Goal: Find specific fact: Find contact information

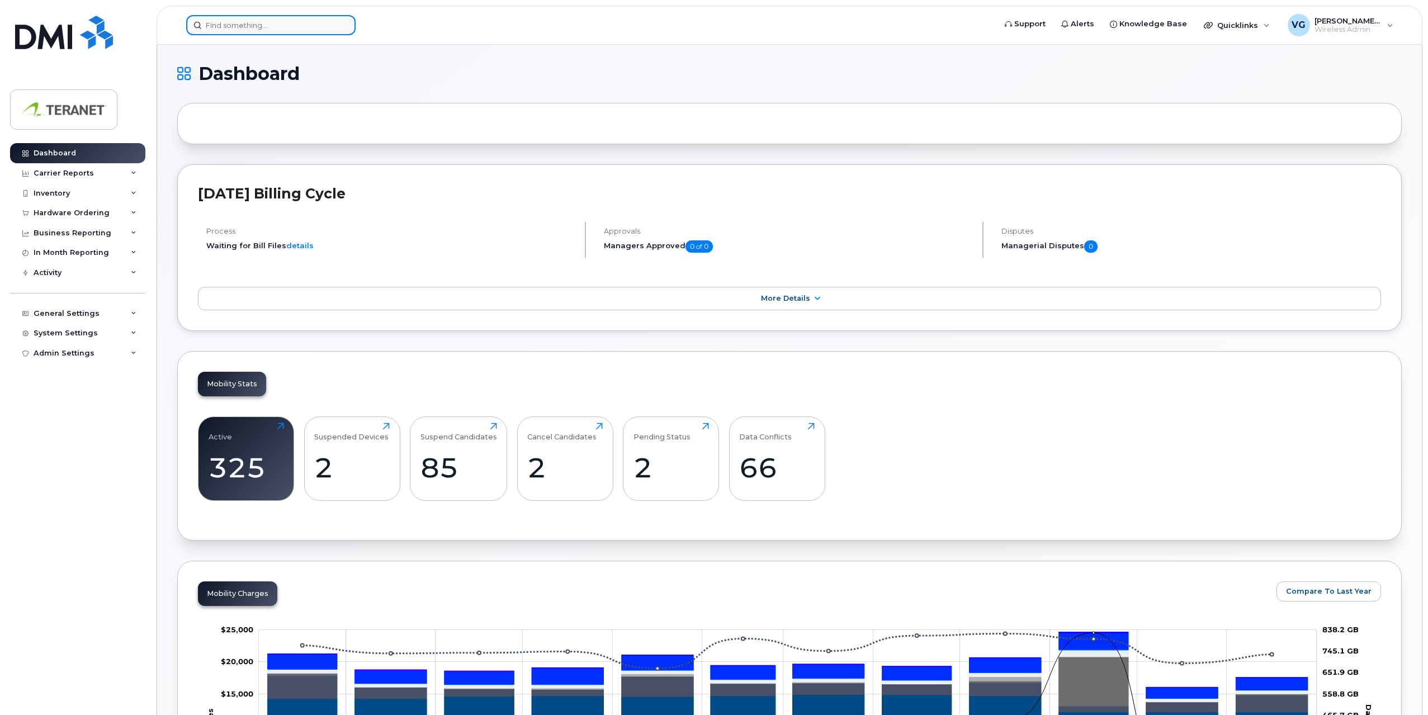
click at [308, 31] on input at bounding box center [270, 25] width 169 height 20
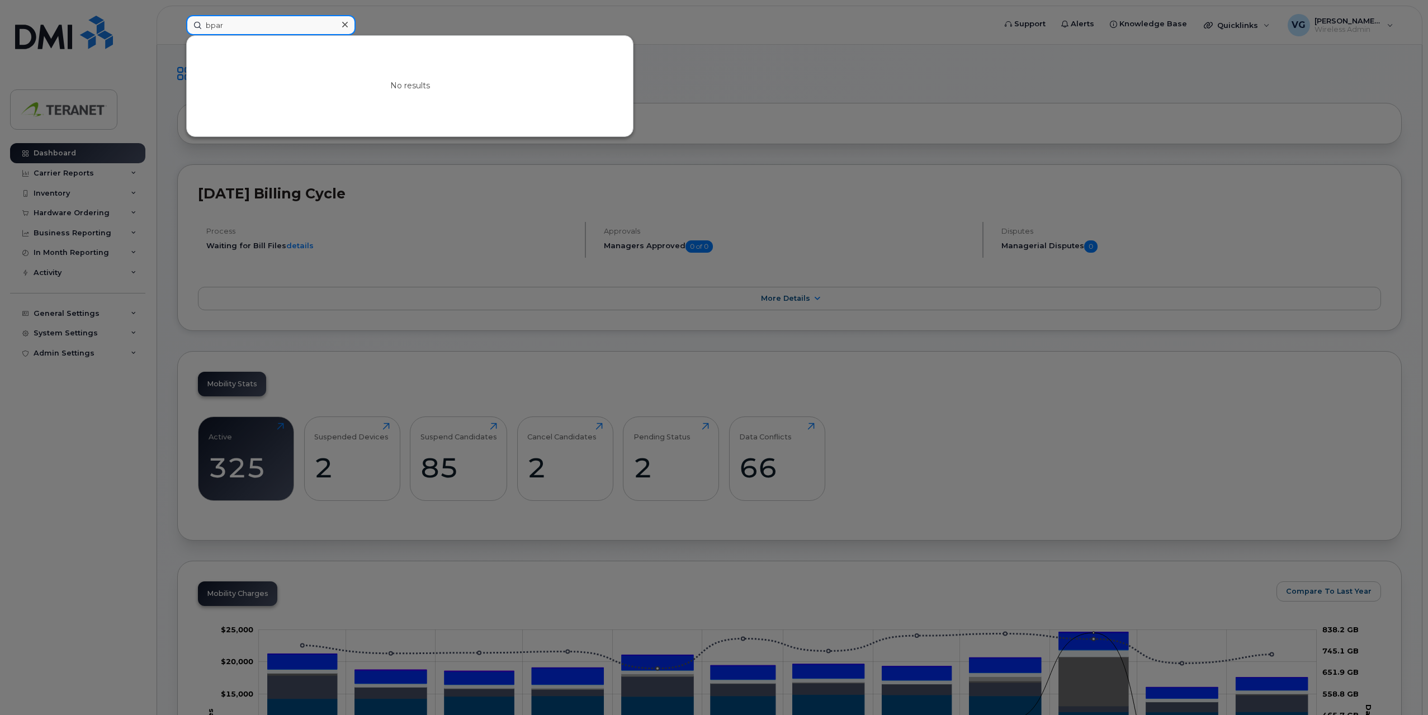
drag, startPoint x: 233, startPoint y: 27, endPoint x: 173, endPoint y: 27, distance: 59.8
click at [177, 27] on div "bpar No results" at bounding box center [587, 25] width 820 height 20
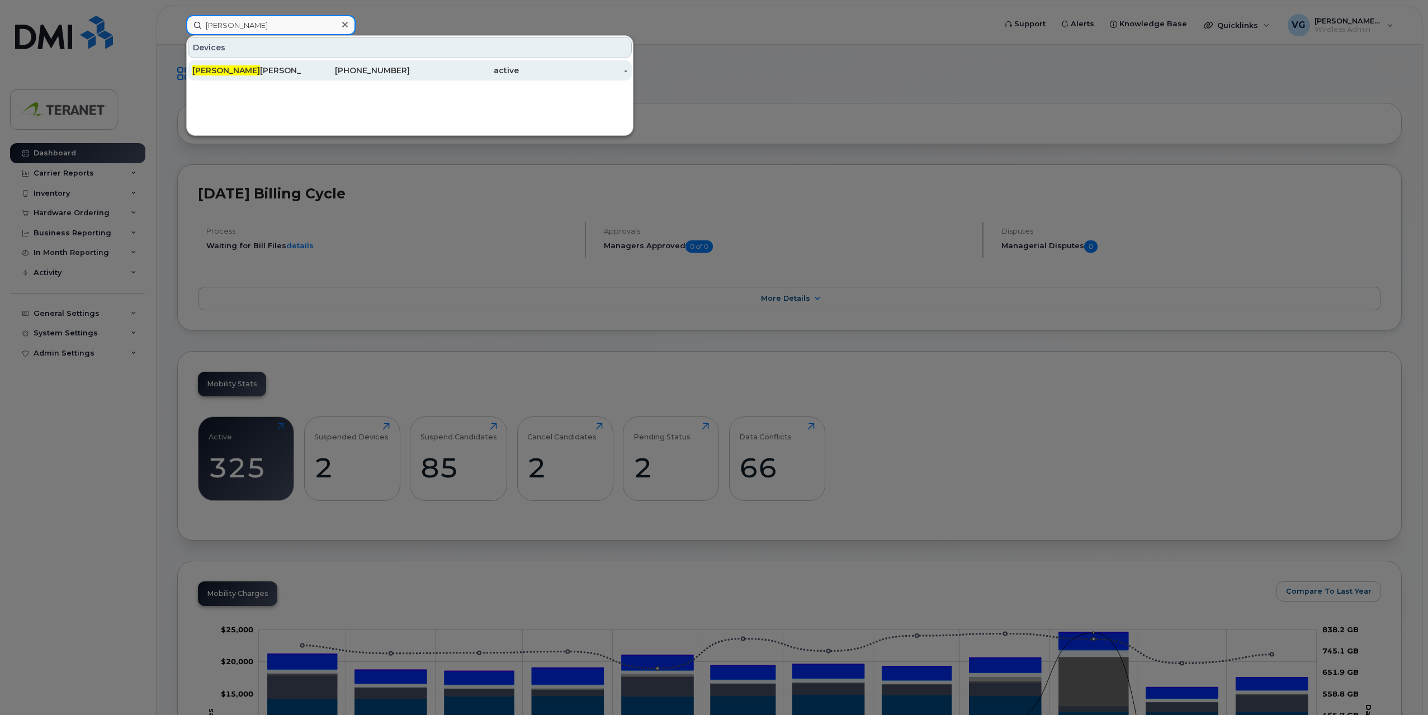
type input "biren"
click at [366, 70] on div "416-523-1693" at bounding box center [355, 70] width 109 height 11
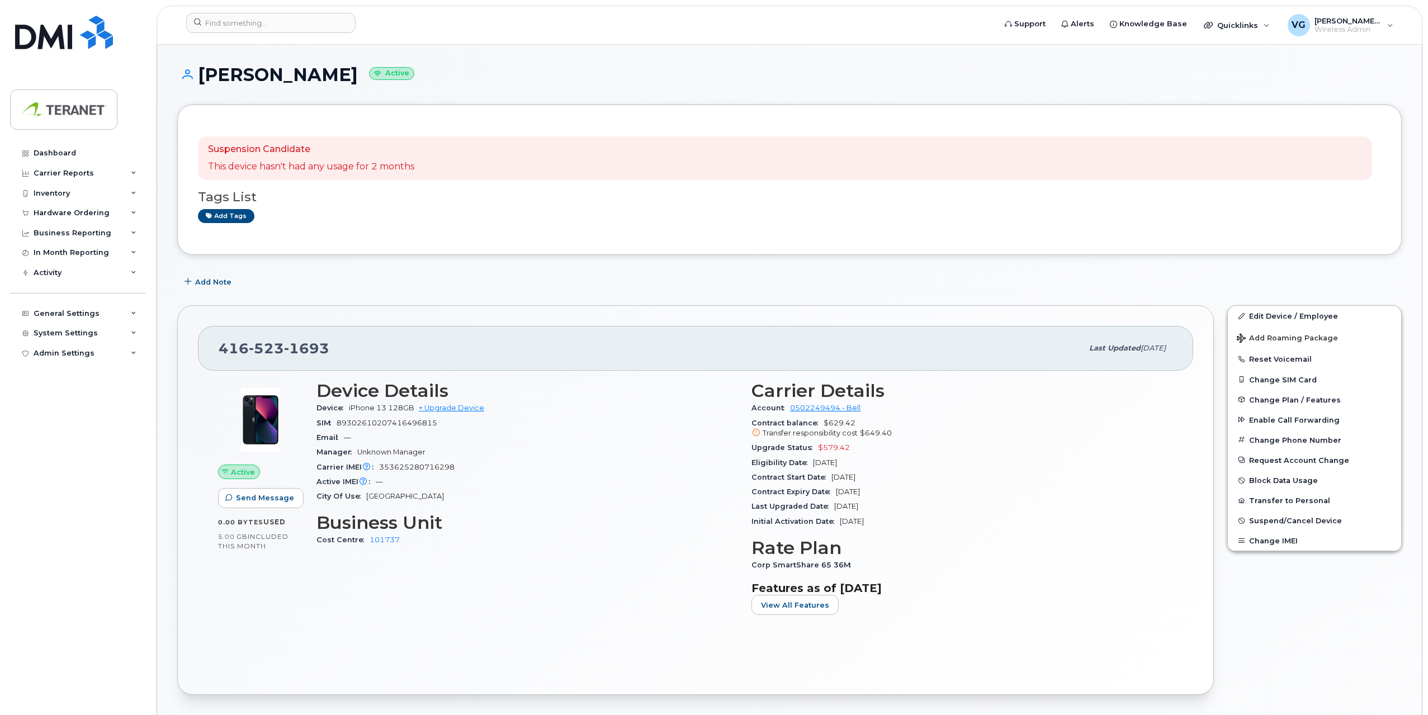
click at [422, 597] on div "Device Details Device iPhone 13 128GB + Upgrade Device SIM [TECHNICAL_ID] Email…" at bounding box center [527, 502] width 435 height 257
